Goal: Register for event/course

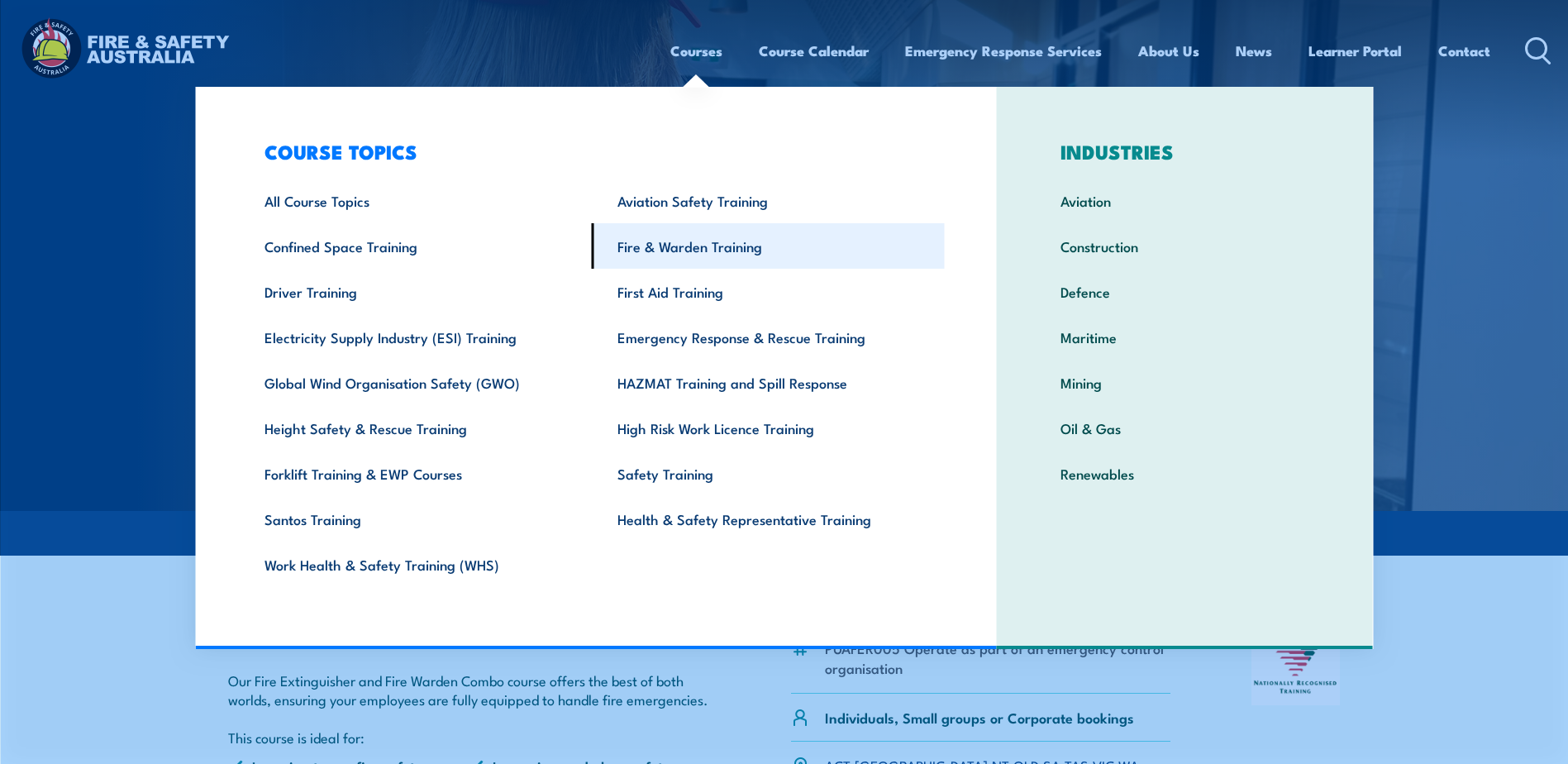
click at [729, 248] on link "Fire & Warden Training" at bounding box center [769, 245] width 353 height 45
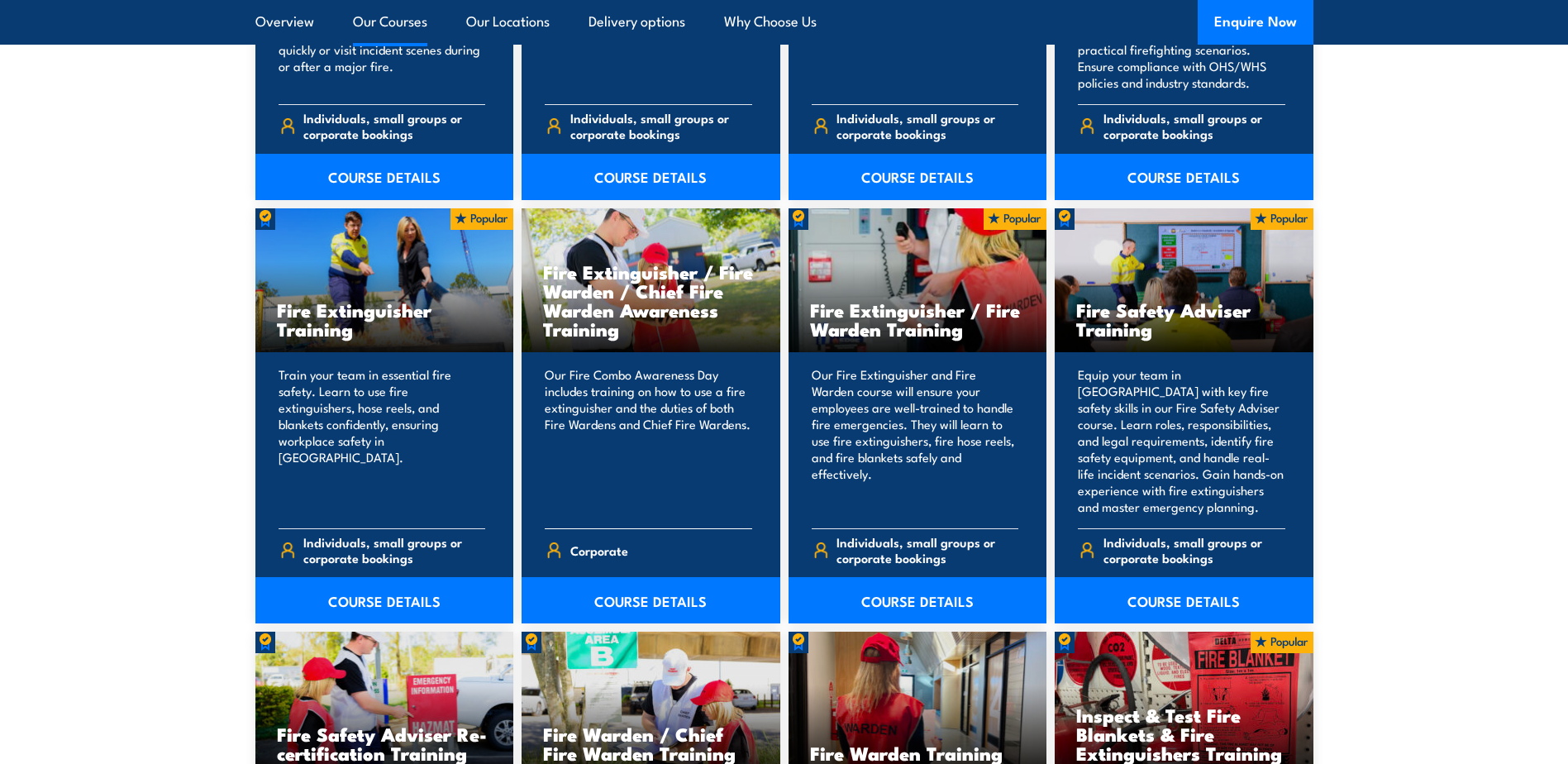
scroll to position [1654, 0]
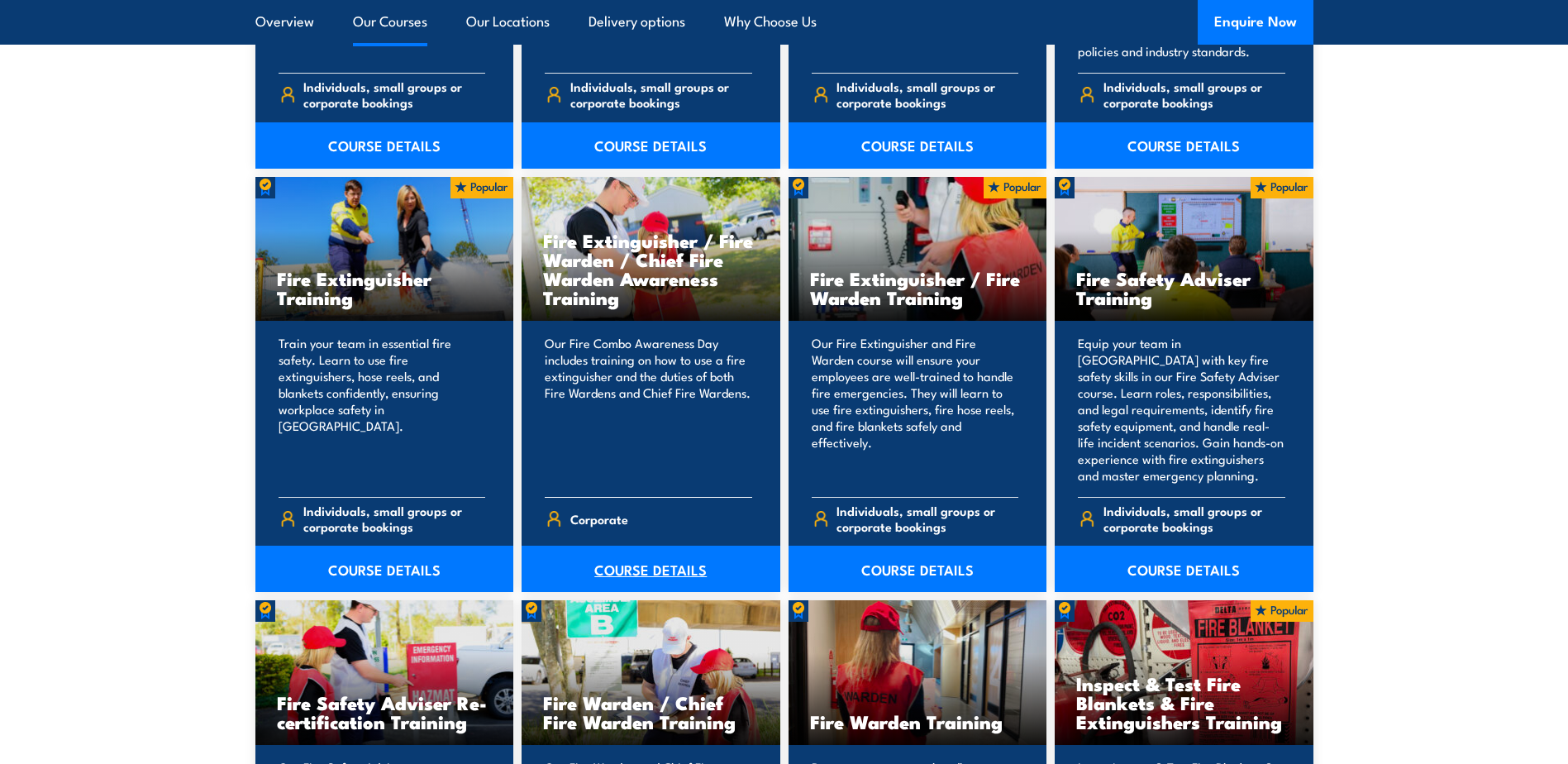
click at [635, 575] on link "COURSE DETAILS" at bounding box center [651, 568] width 259 height 46
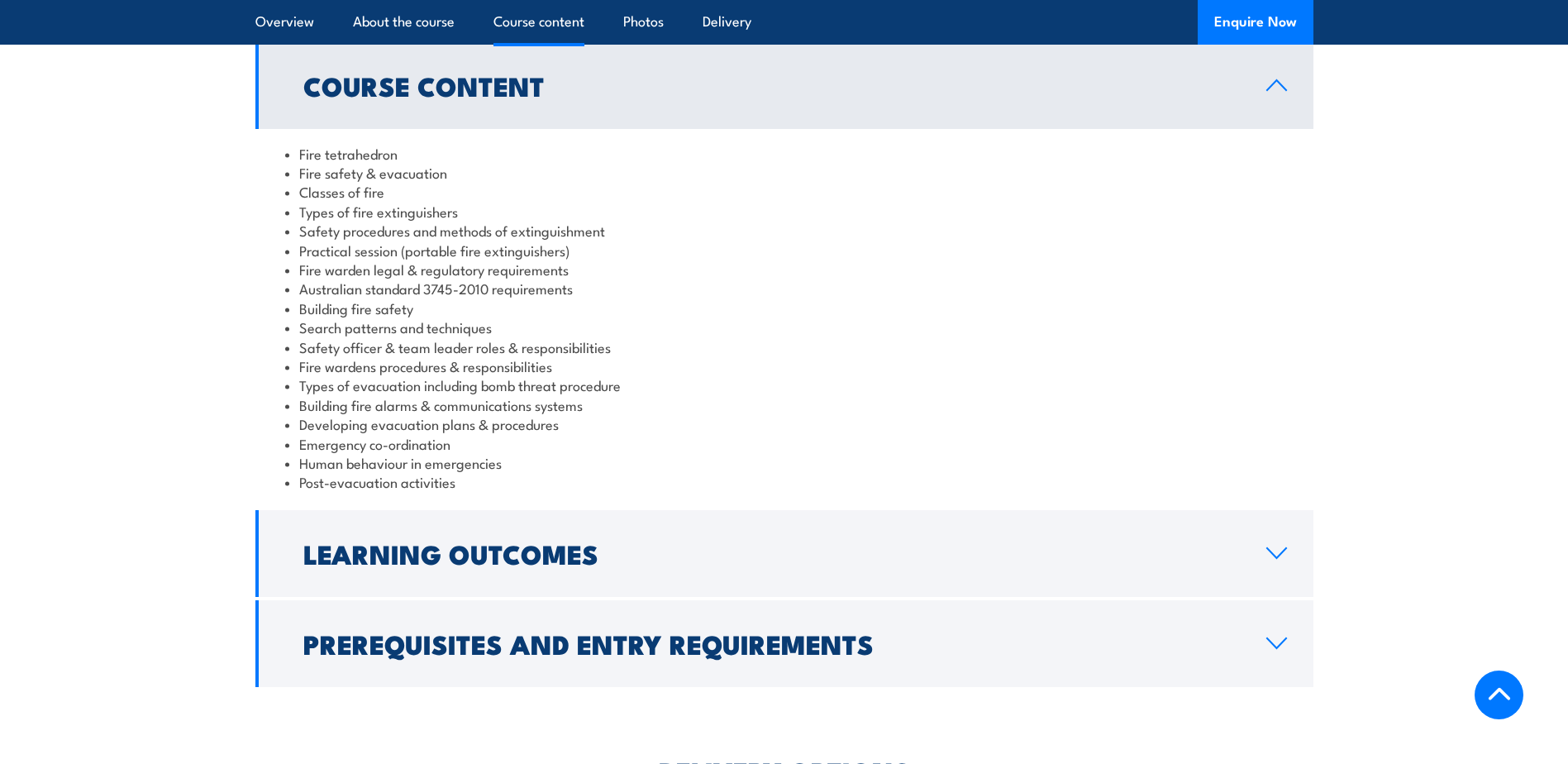
scroll to position [1489, 0]
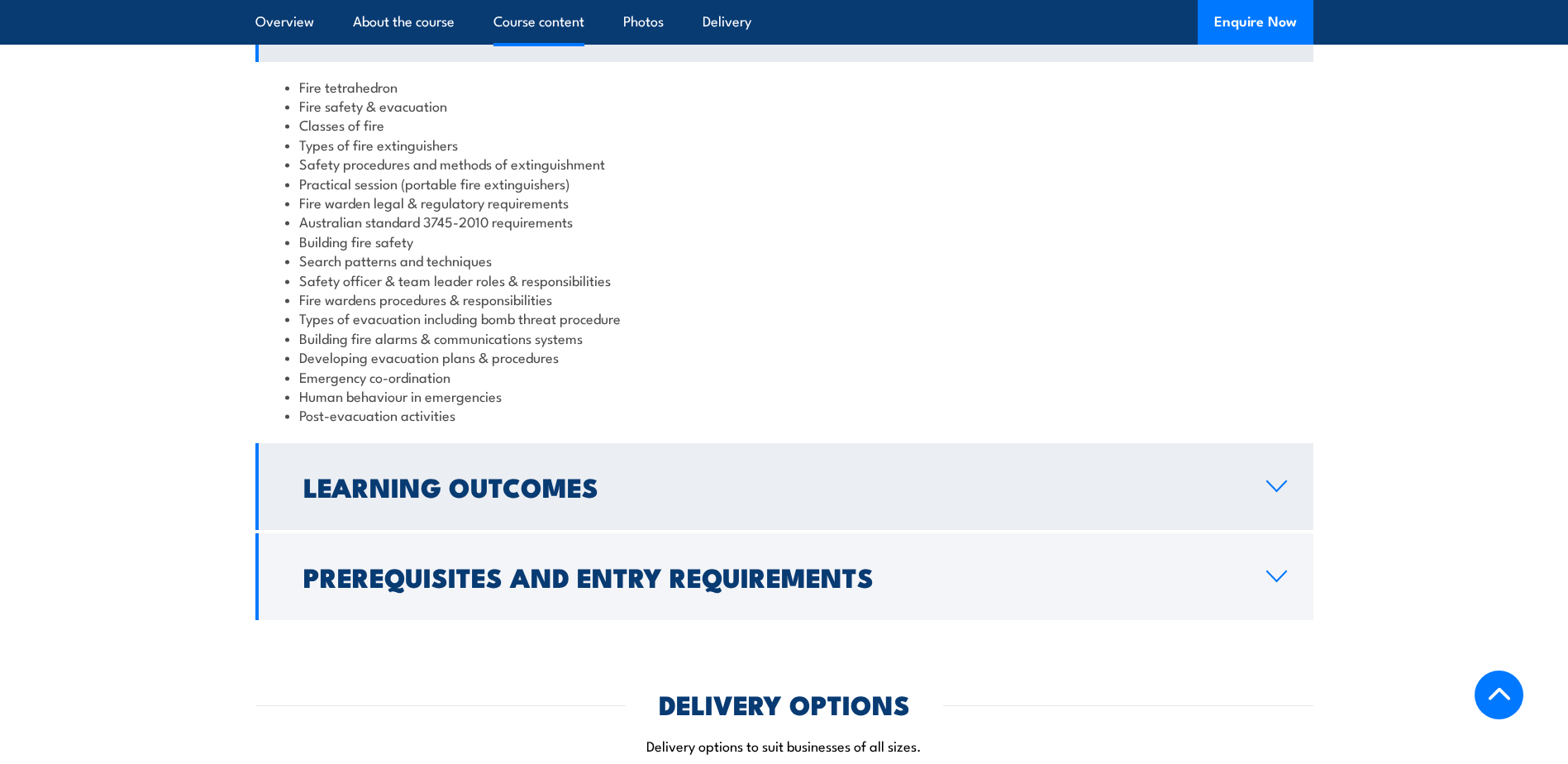
click at [549, 454] on link "Learning Outcomes" at bounding box center [785, 486] width 1058 height 87
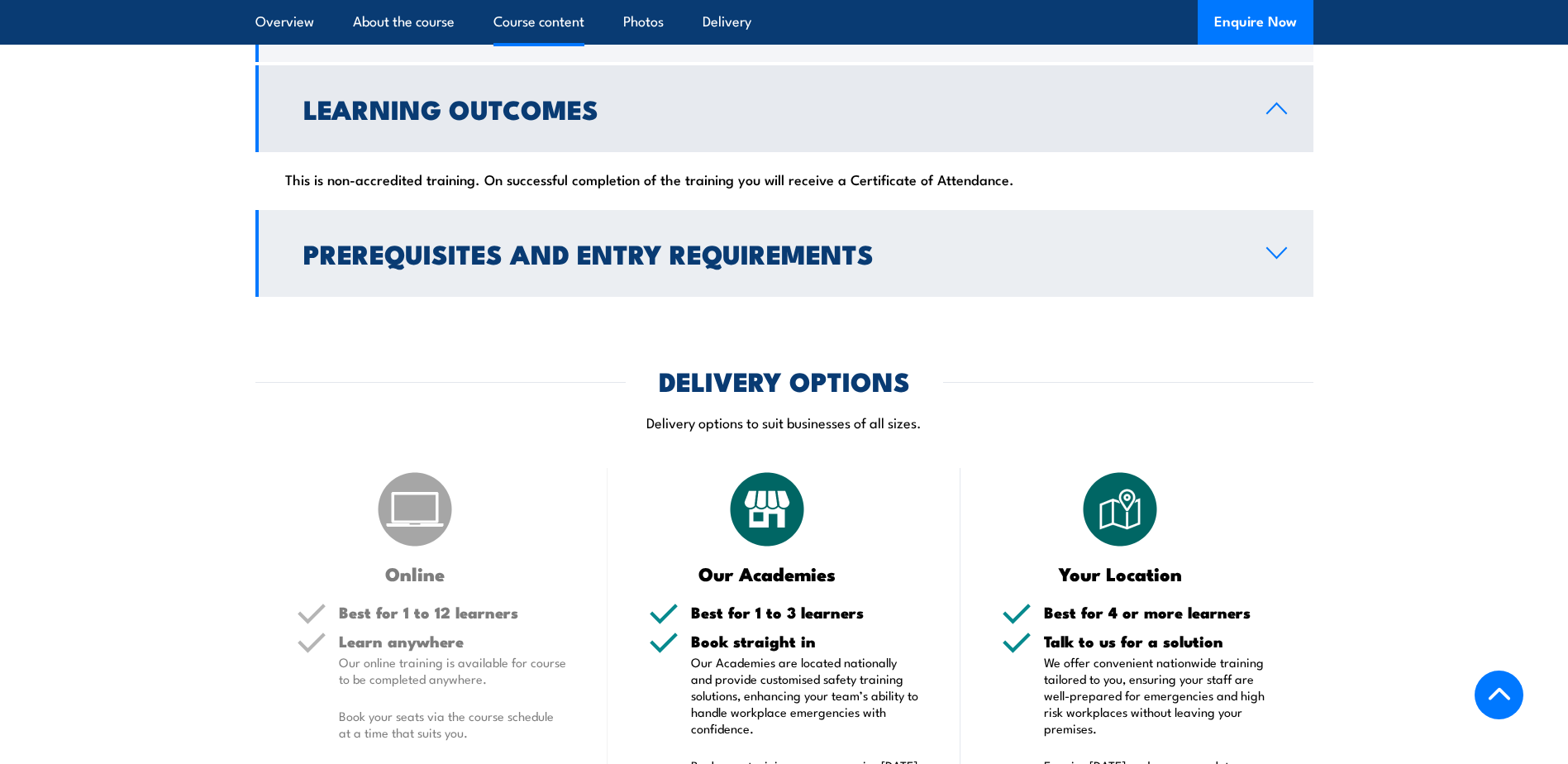
click at [573, 218] on link "Prerequisites and Entry Requirements" at bounding box center [785, 253] width 1058 height 87
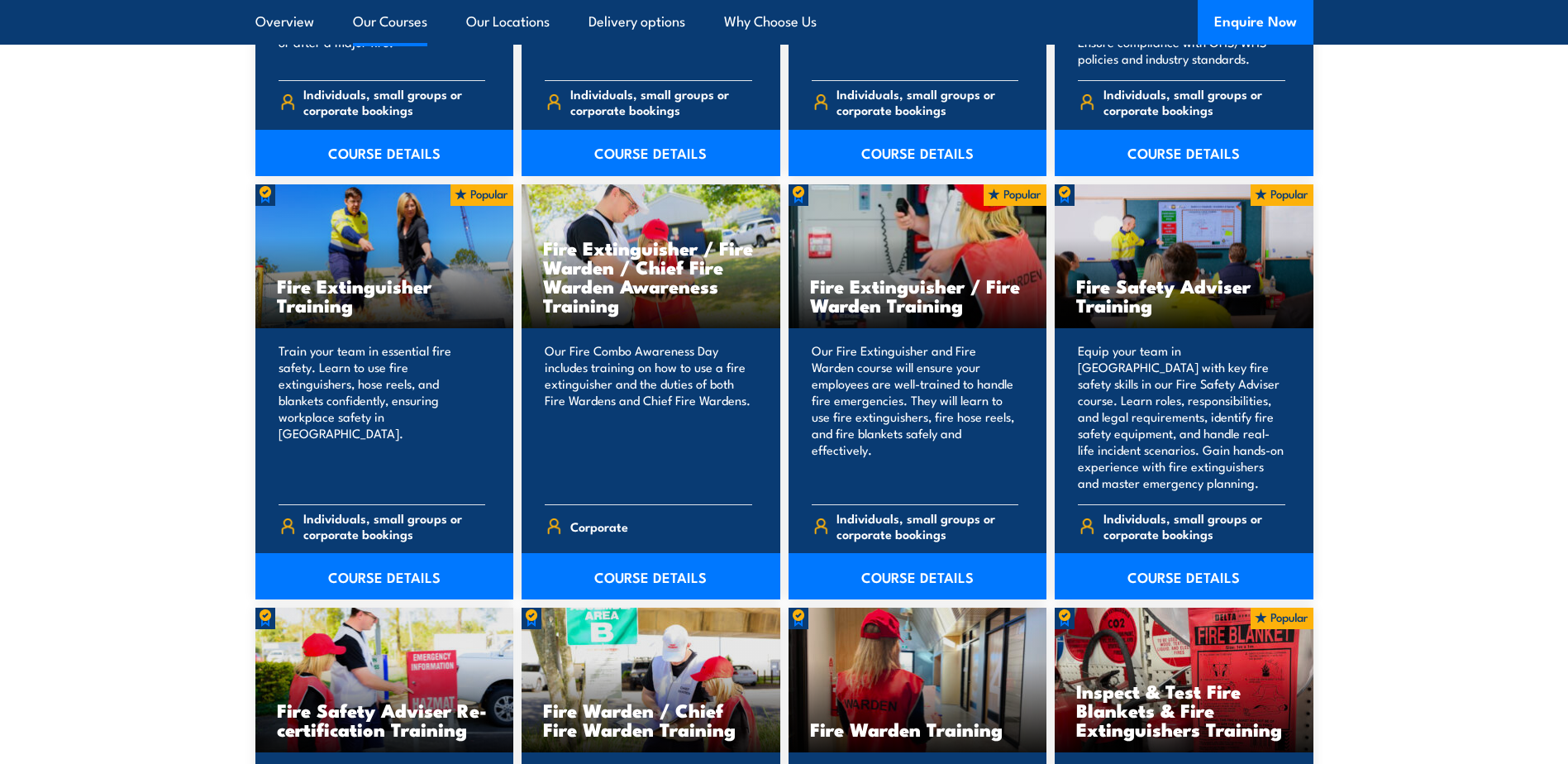
scroll to position [1654, 0]
